Goal: Task Accomplishment & Management: Manage account settings

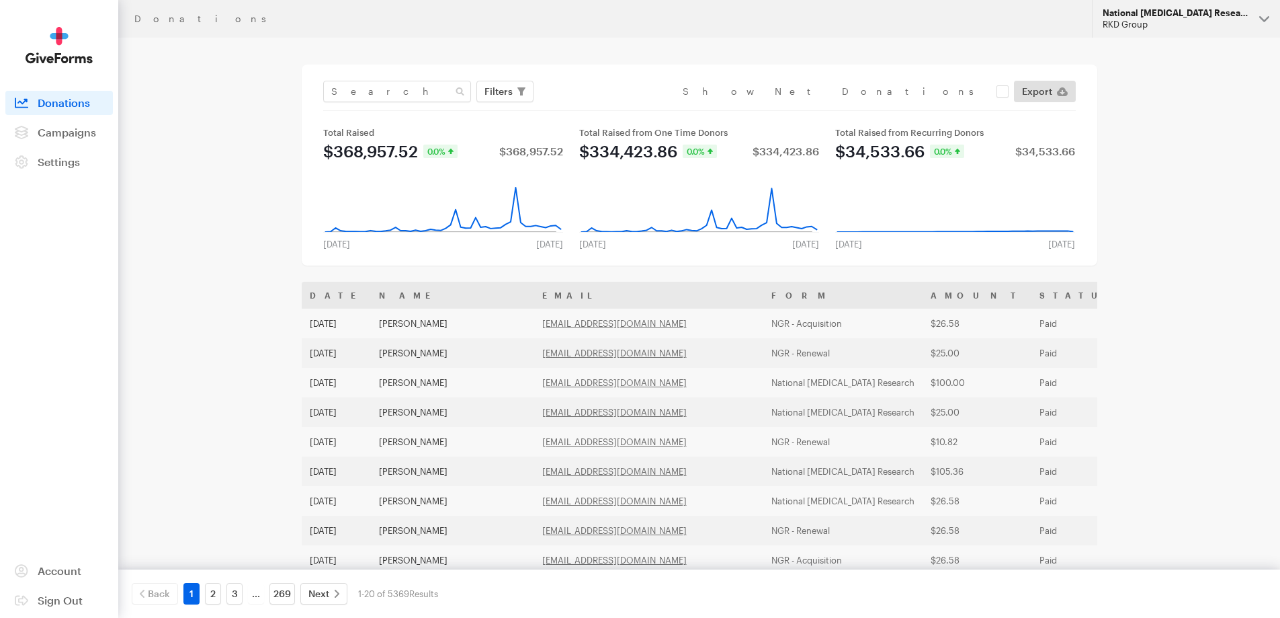
click at [1200, 23] on div "RKD Group" at bounding box center [1176, 24] width 146 height 11
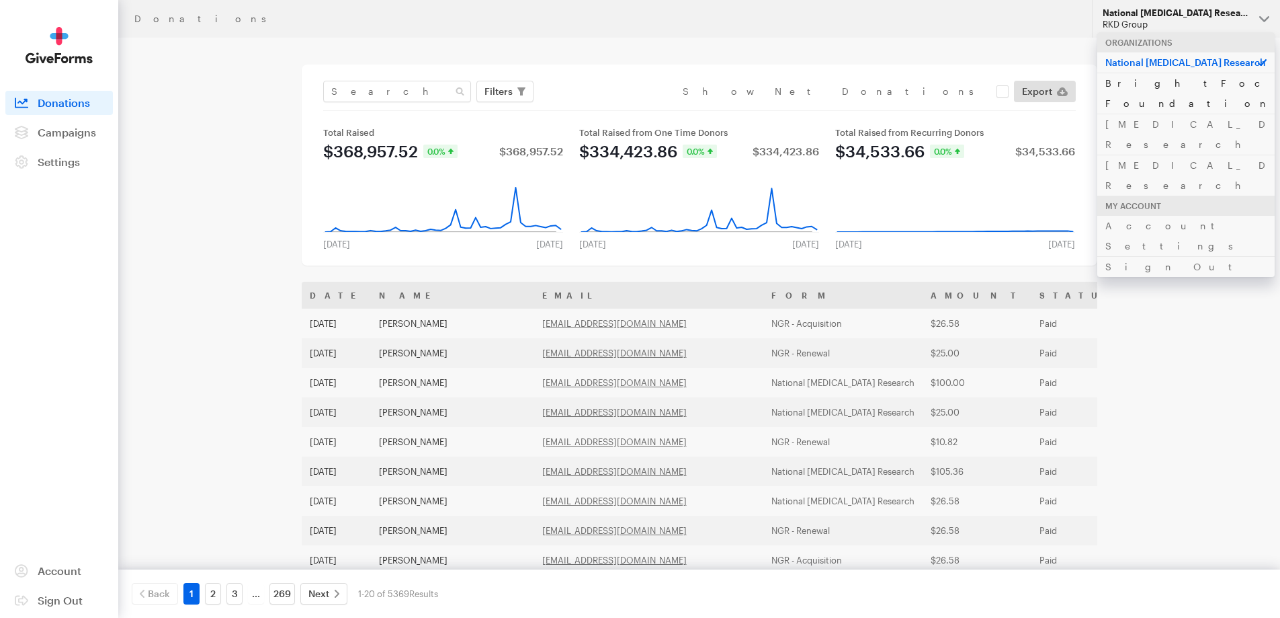
click at [1168, 91] on link "BrightFocus Foundation" at bounding box center [1186, 93] width 177 height 41
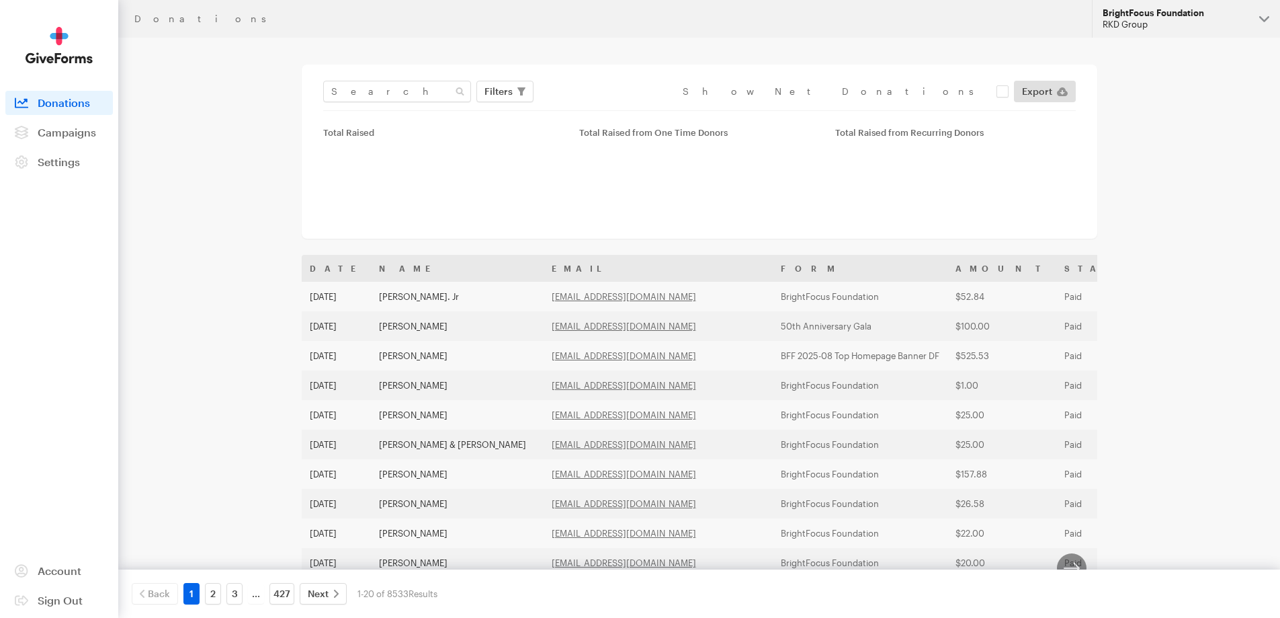
click at [1178, 23] on div "RKD Group" at bounding box center [1176, 24] width 146 height 11
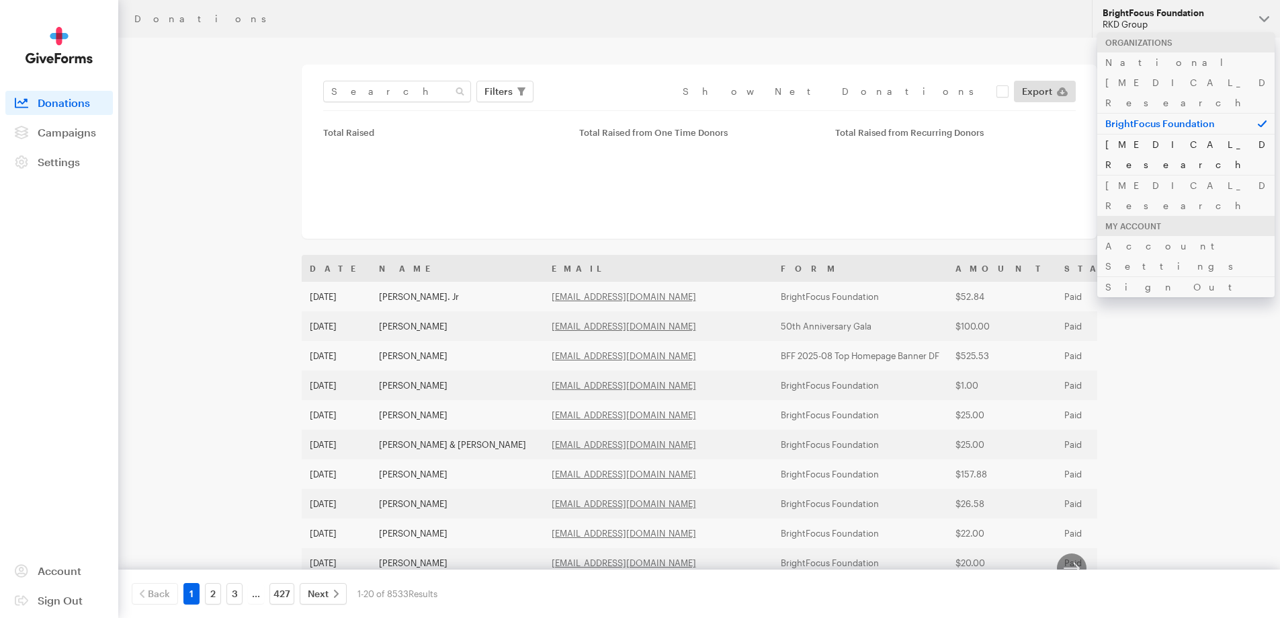
click at [1167, 134] on link "[MEDICAL_DATA] Research" at bounding box center [1186, 154] width 177 height 41
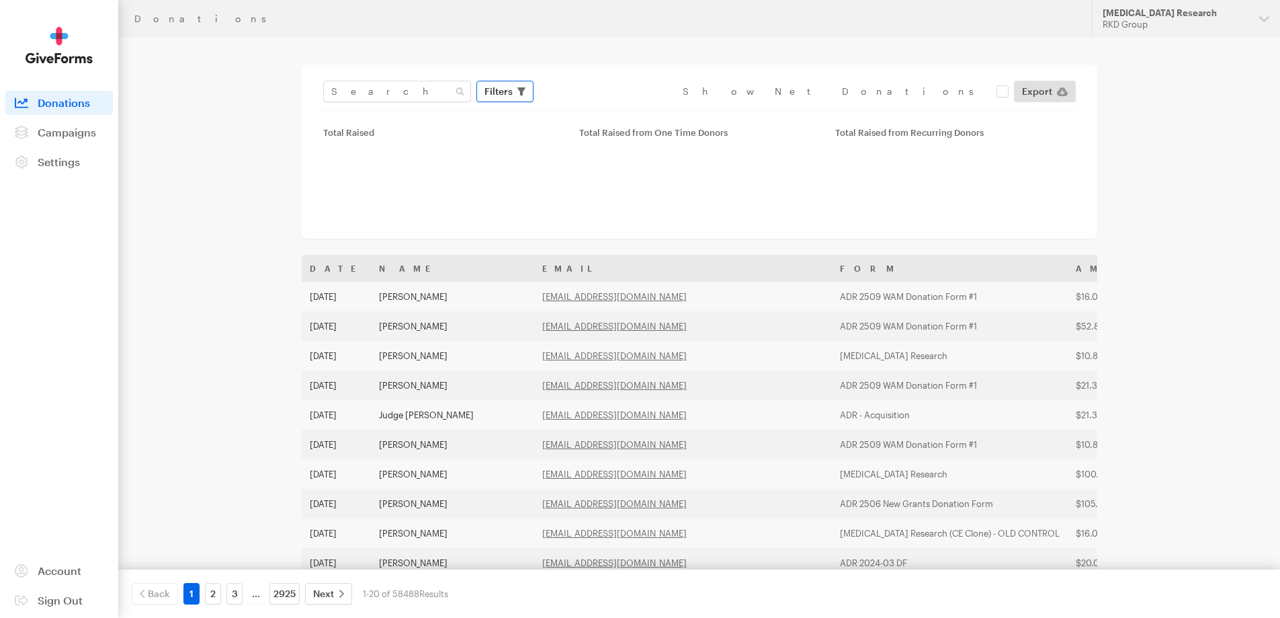
click at [513, 91] on button "Filters" at bounding box center [505, 92] width 57 height 22
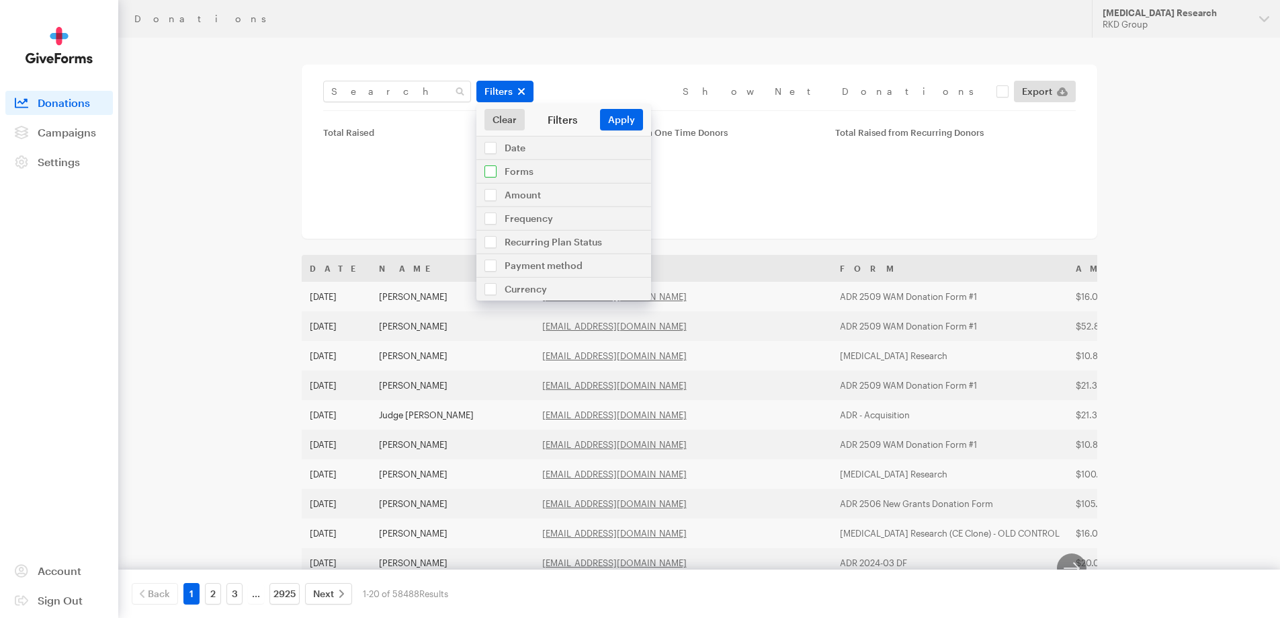
click at [516, 165] on input "checkbox" at bounding box center [564, 171] width 175 height 23
checkbox input "true"
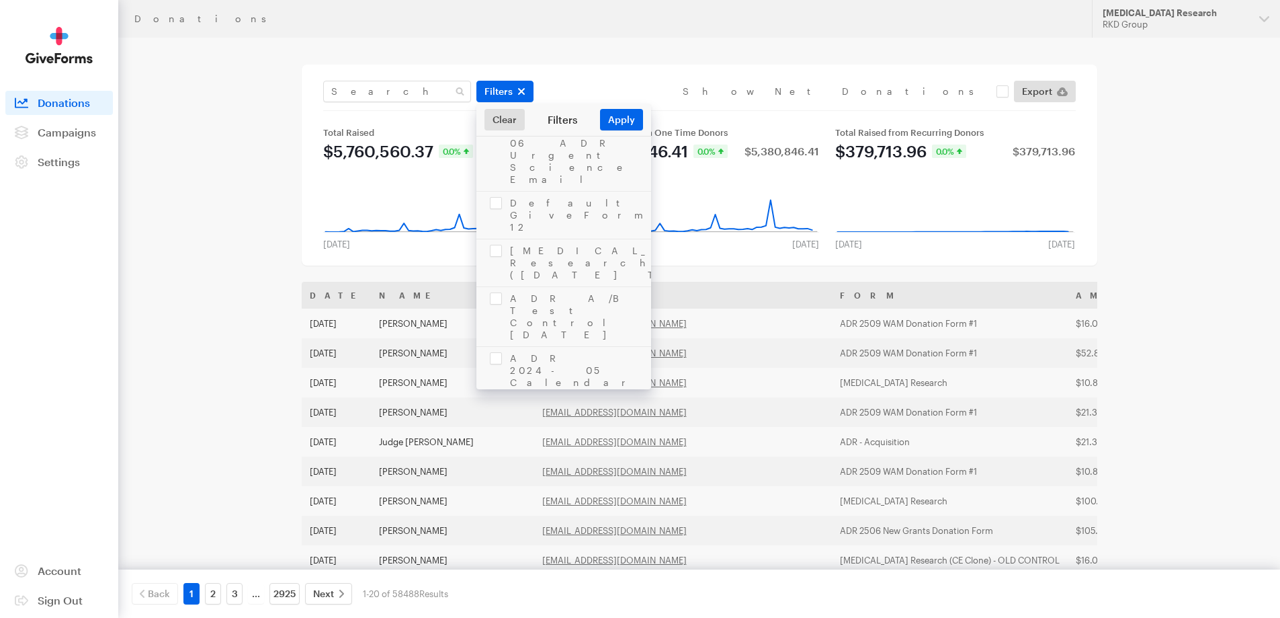
scroll to position [1882, 0]
checkbox input "true"
click at [624, 122] on button "Apply" at bounding box center [621, 120] width 43 height 22
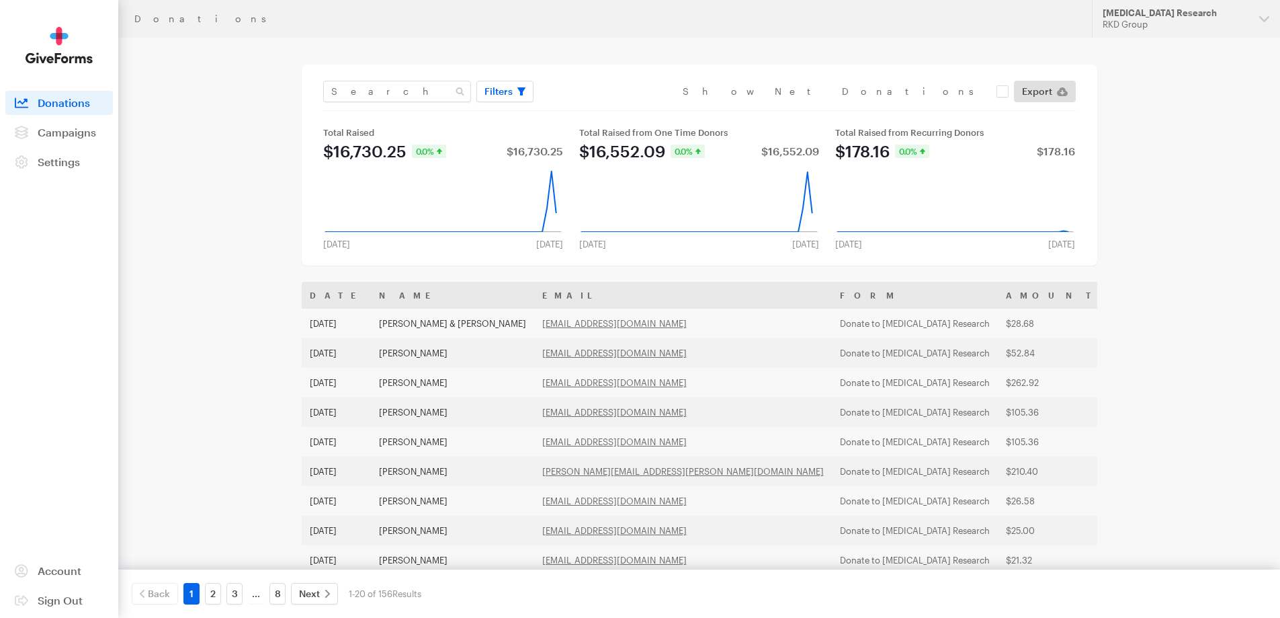
click at [1045, 102] on div "Filters Clear Filters Apply Date [DATE] - [DATE] Forms Default GiveForm 6 Defau…" at bounding box center [699, 96] width 753 height 30
click at [1049, 95] on span "Export" at bounding box center [1037, 91] width 30 height 16
